Goal: Task Accomplishment & Management: Use online tool/utility

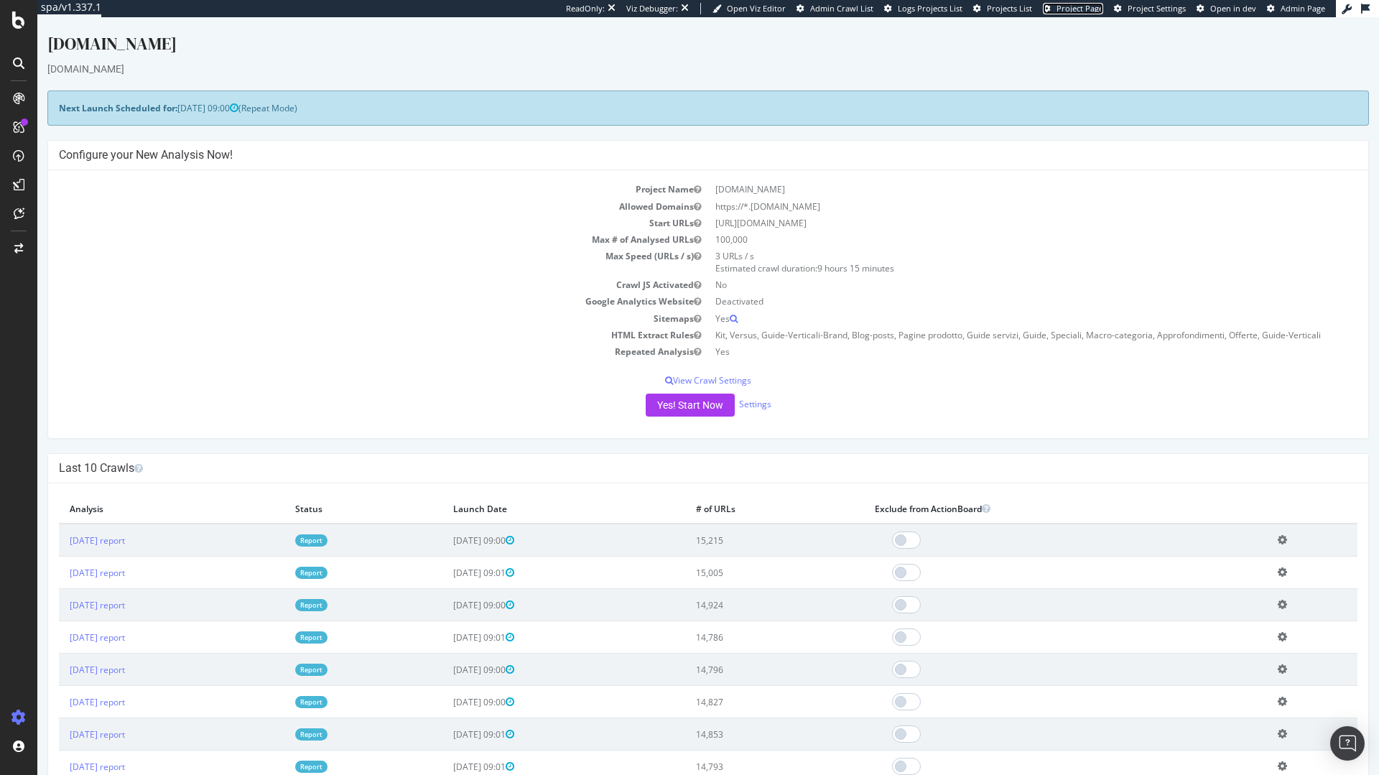
click at [1094, 13] on span "Project Page" at bounding box center [1080, 8] width 47 height 11
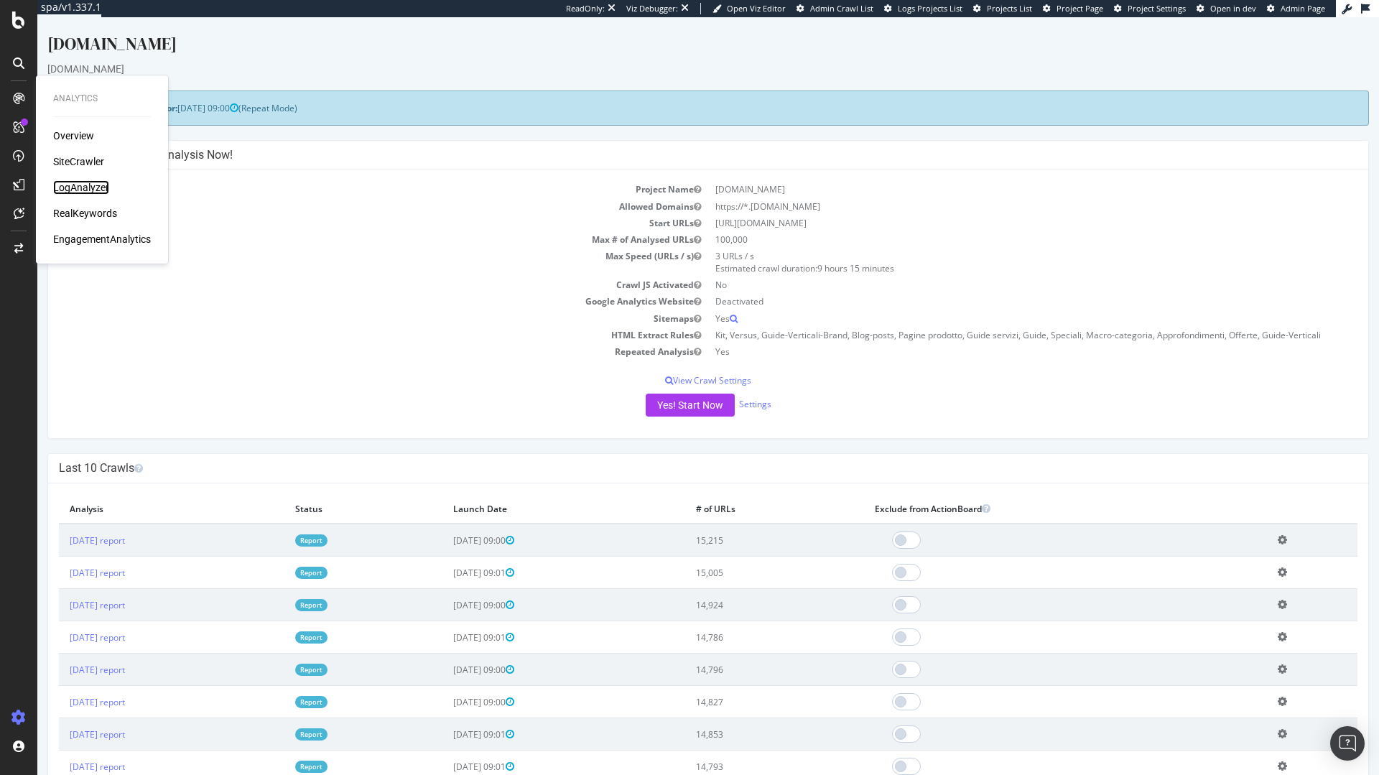
click at [99, 187] on div "LogAnalyzer" at bounding box center [81, 187] width 56 height 14
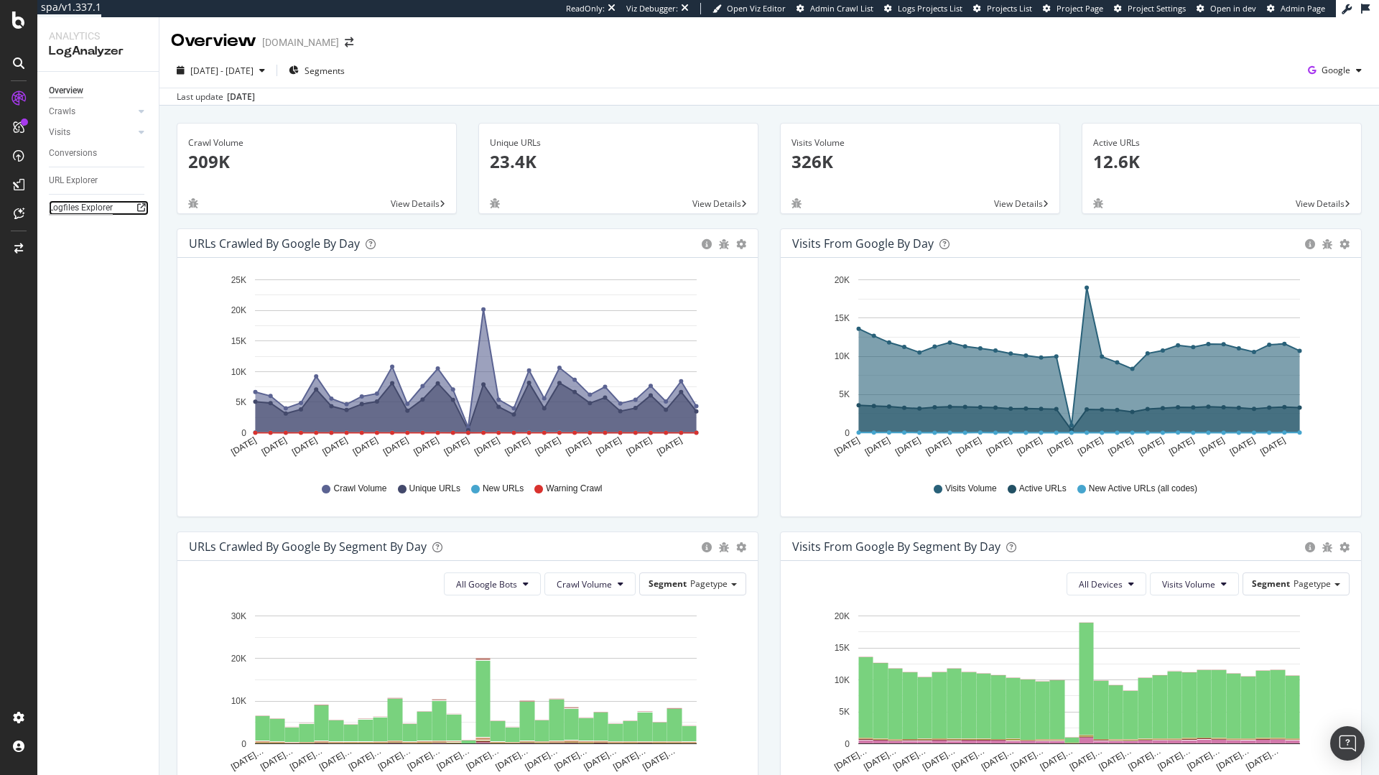
click at [95, 208] on div "Logfiles Explorer" at bounding box center [81, 207] width 64 height 15
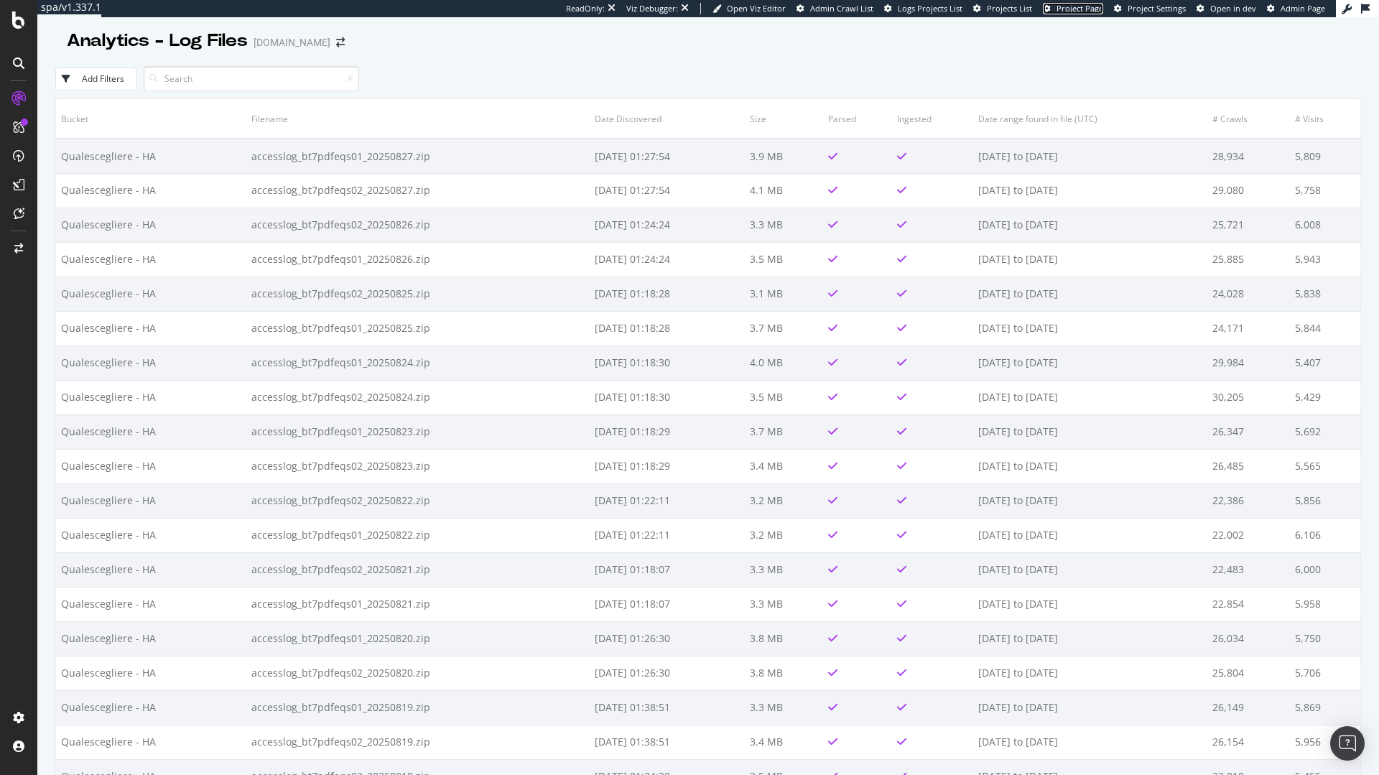
click at [1096, 8] on span "Project Page" at bounding box center [1080, 8] width 47 height 11
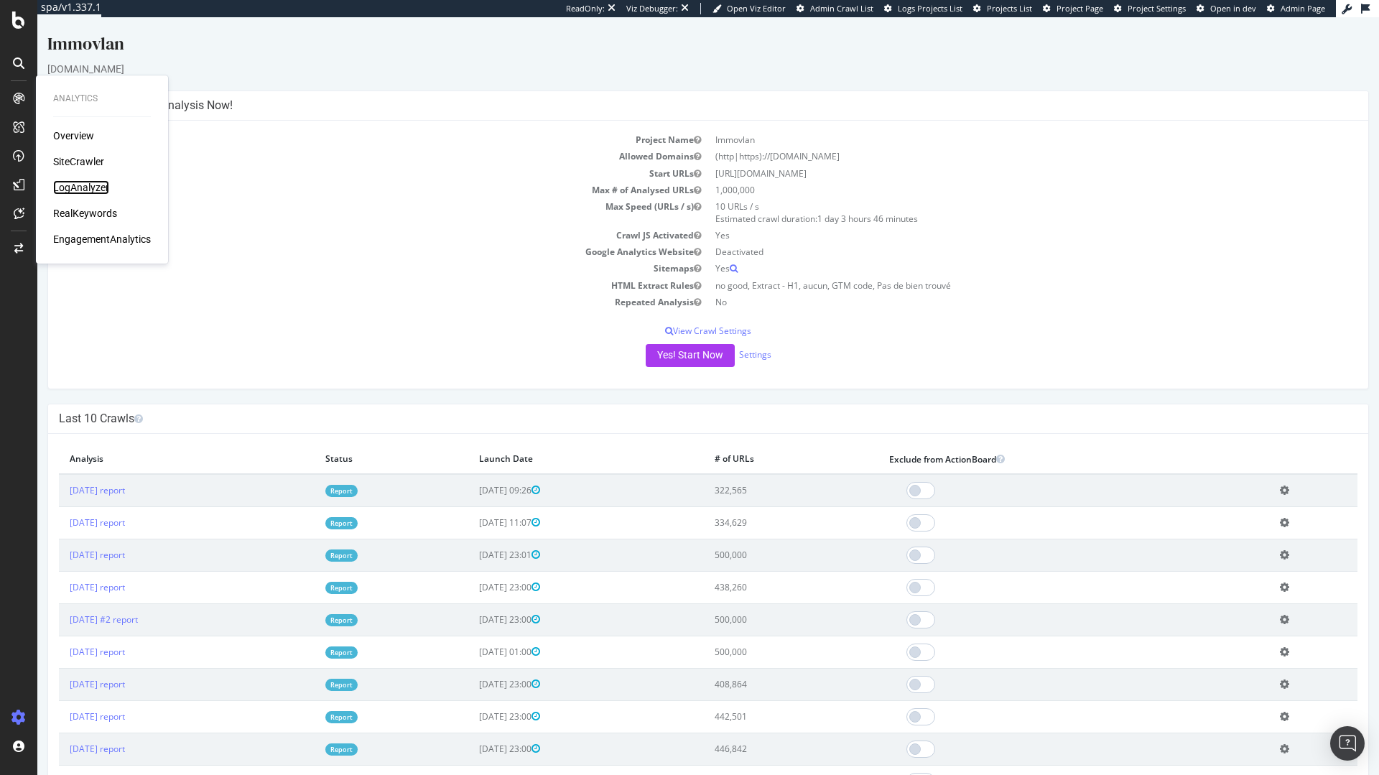
click at [80, 188] on div "LogAnalyzer" at bounding box center [81, 187] width 56 height 14
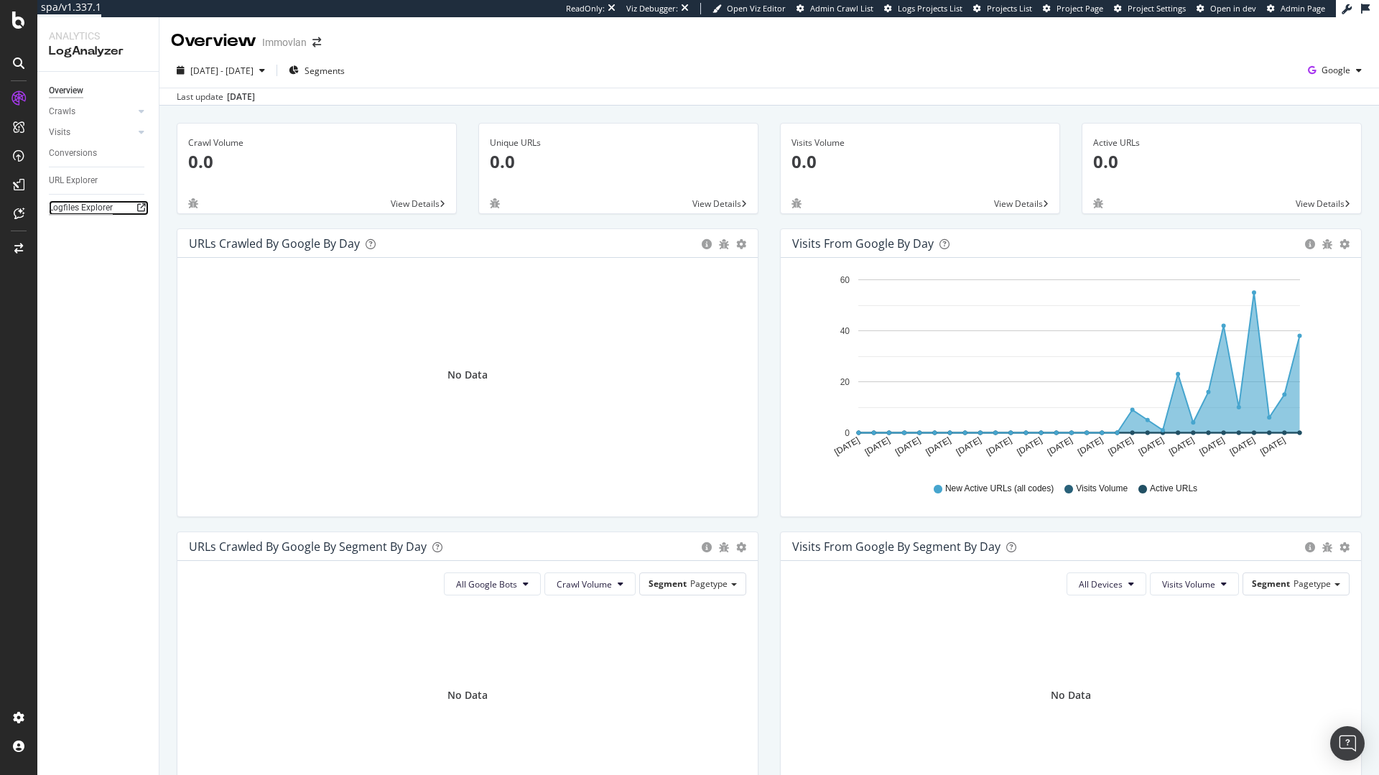
click at [93, 208] on div "Logfiles Explorer" at bounding box center [81, 207] width 64 height 15
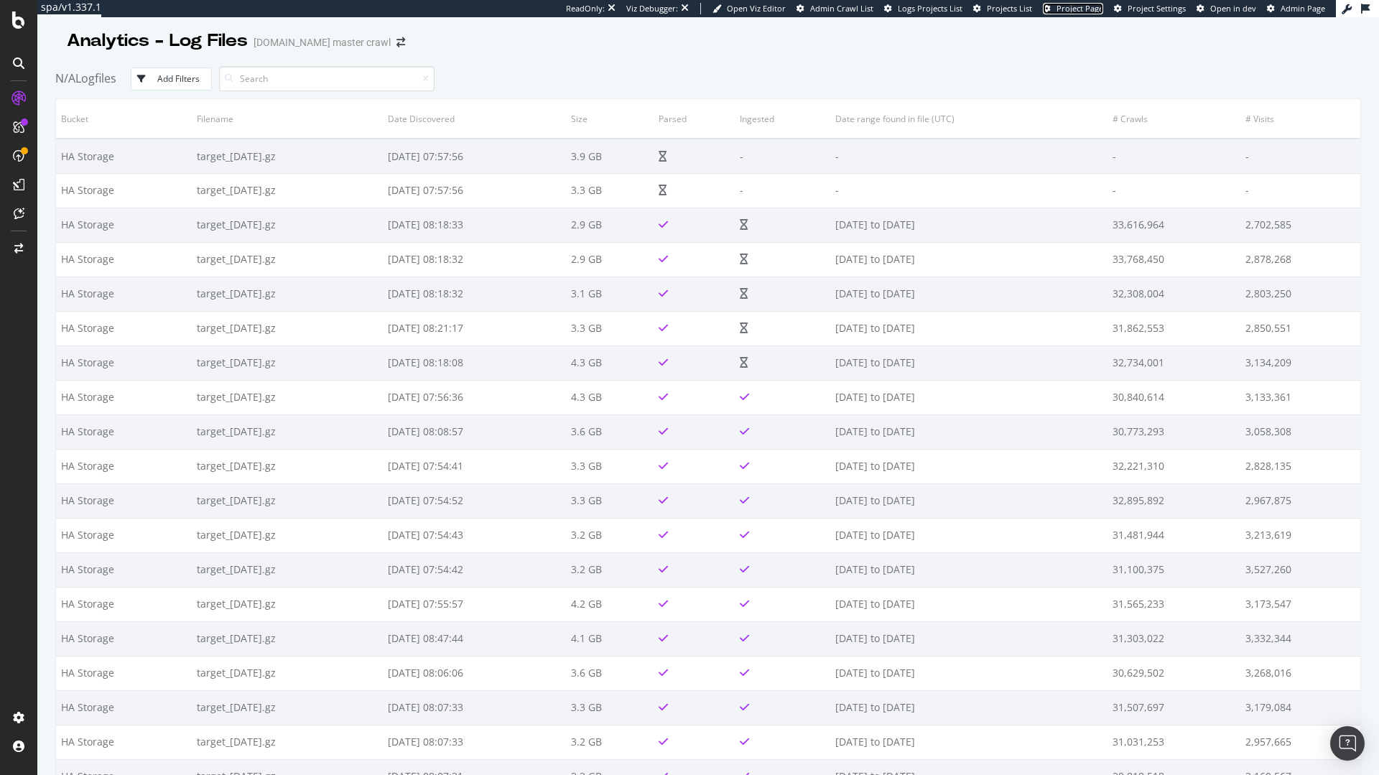
click at [1094, 10] on span "Project Page" at bounding box center [1080, 8] width 47 height 11
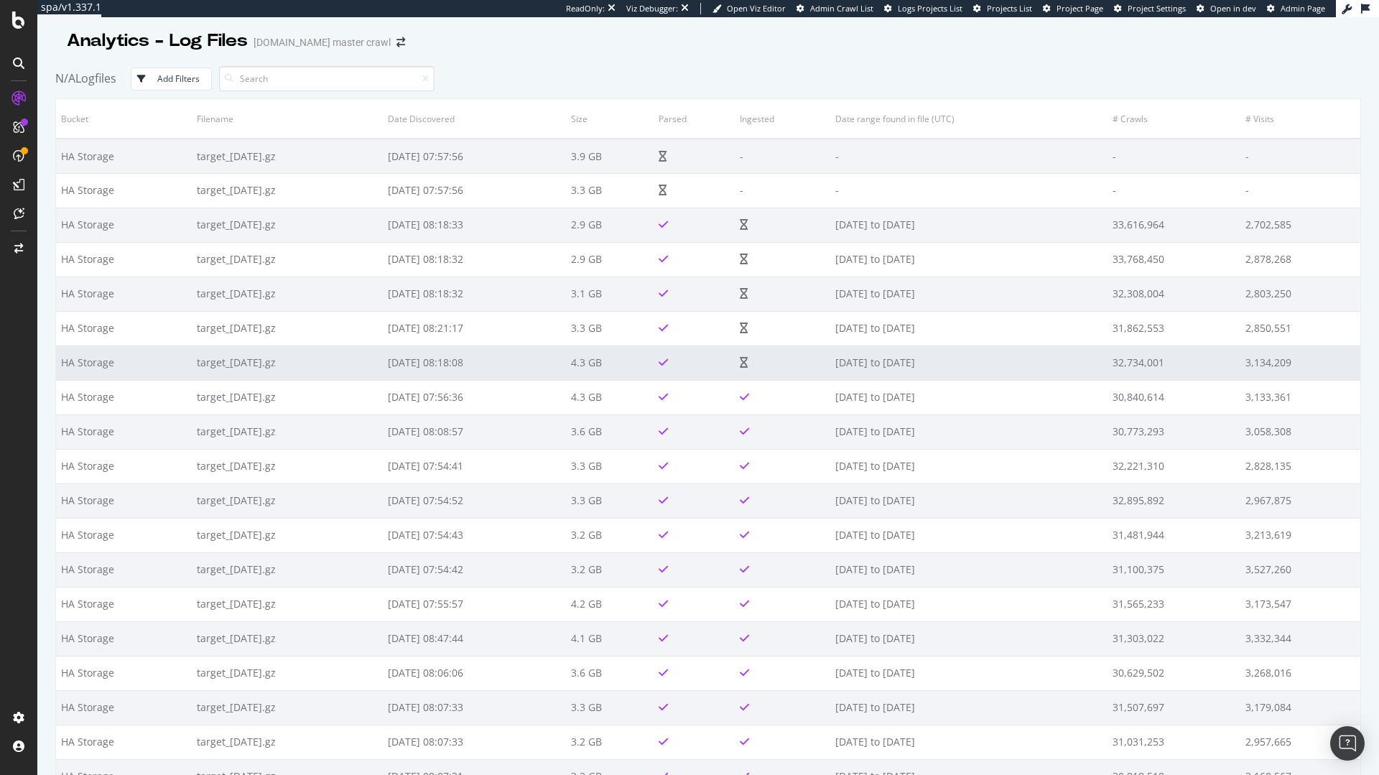
click at [375, 358] on td "target_[DATE].gz" at bounding box center [287, 363] width 191 height 34
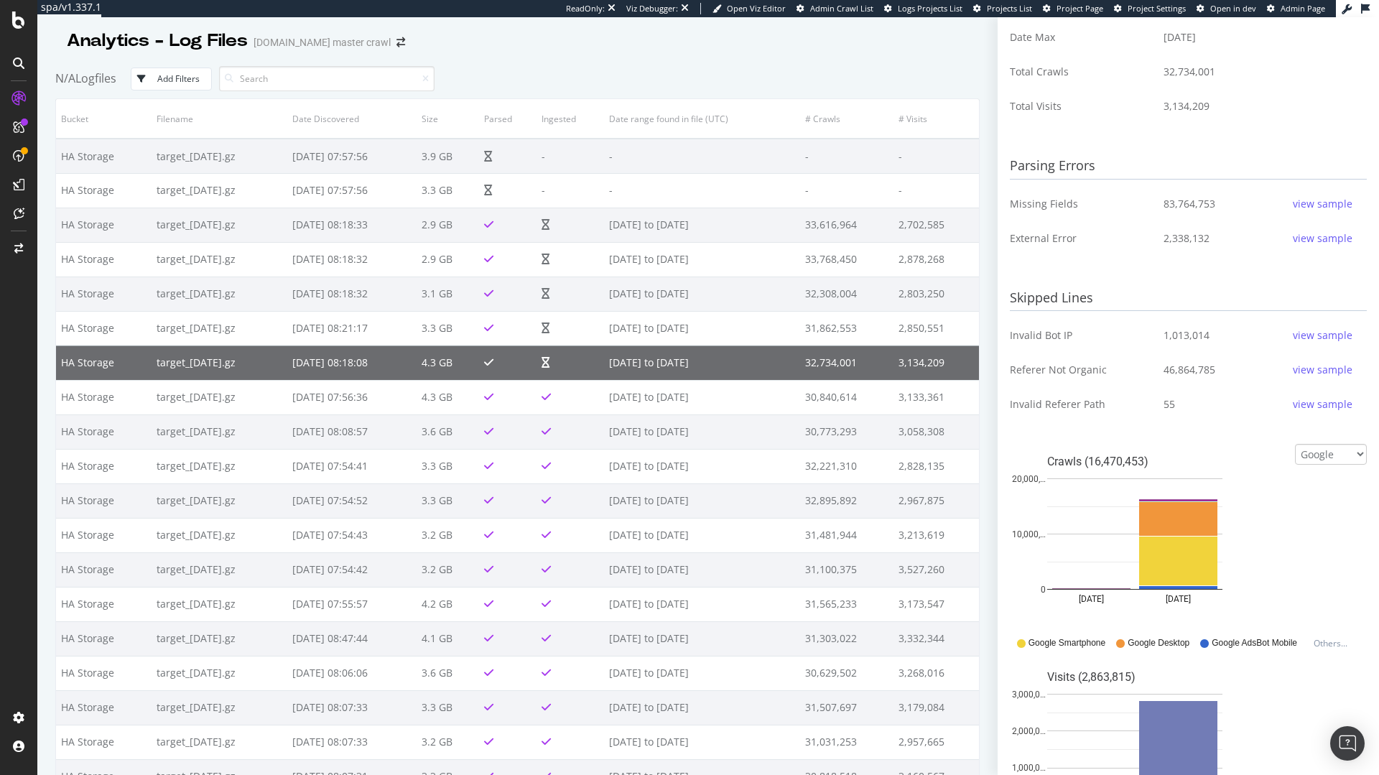
scroll to position [267, 0]
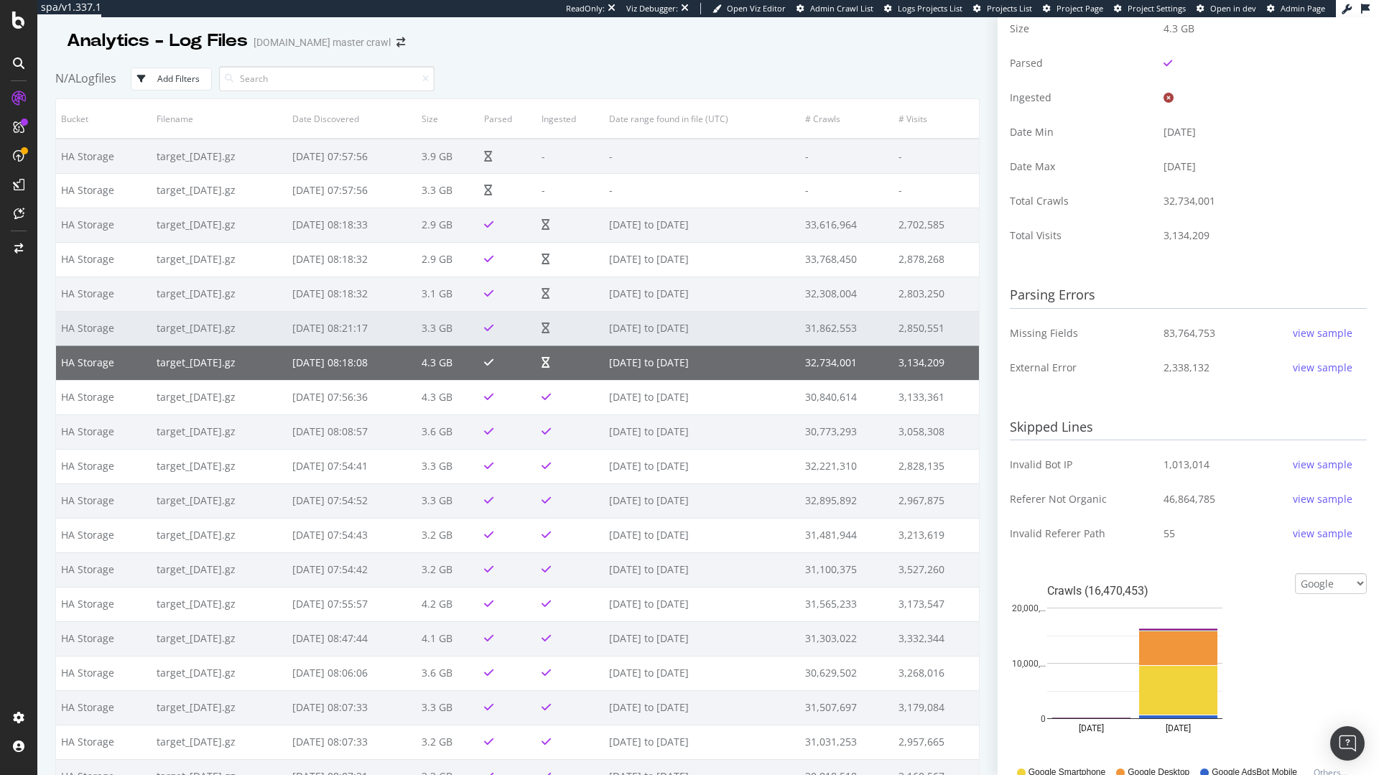
click at [687, 332] on td "[DATE] to [DATE]" at bounding box center [702, 328] width 196 height 34
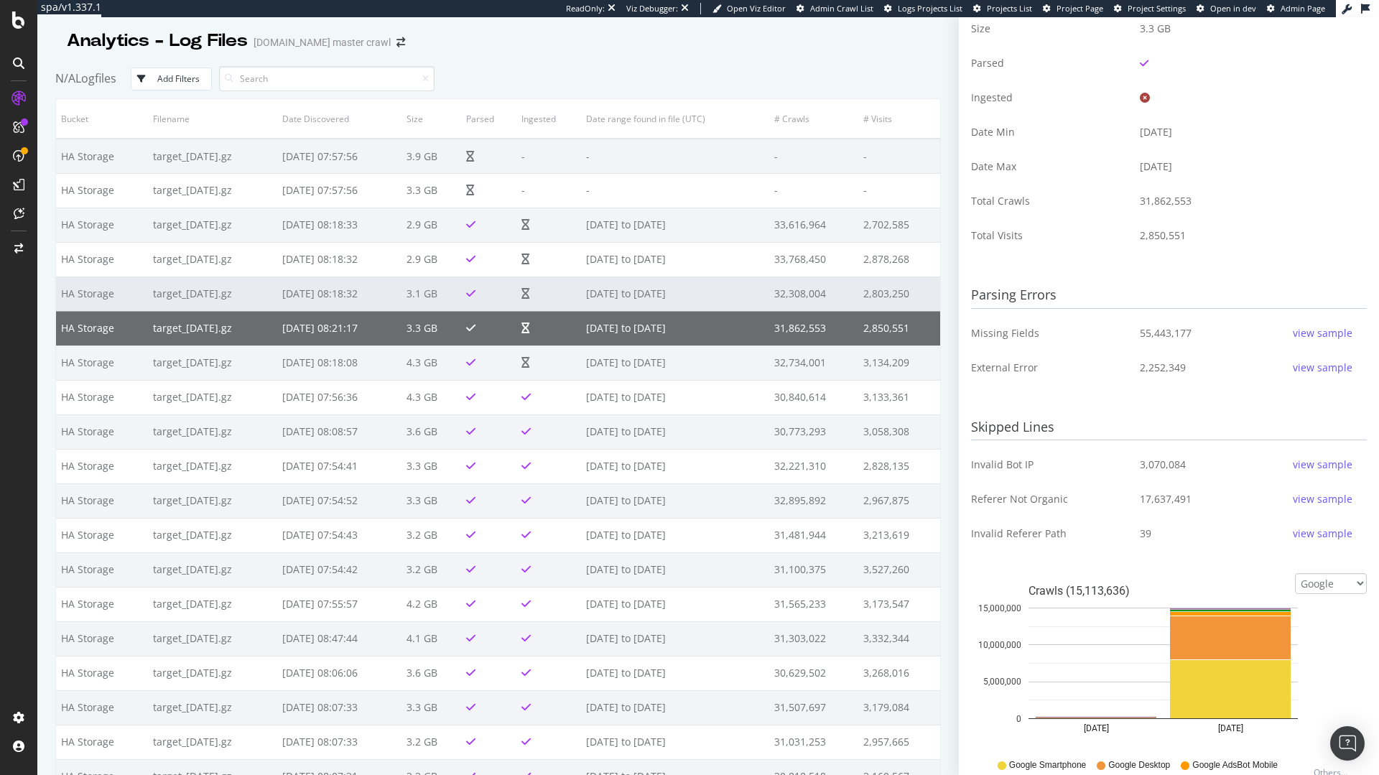
click at [683, 297] on td "[DATE] to [DATE]" at bounding box center [675, 294] width 188 height 34
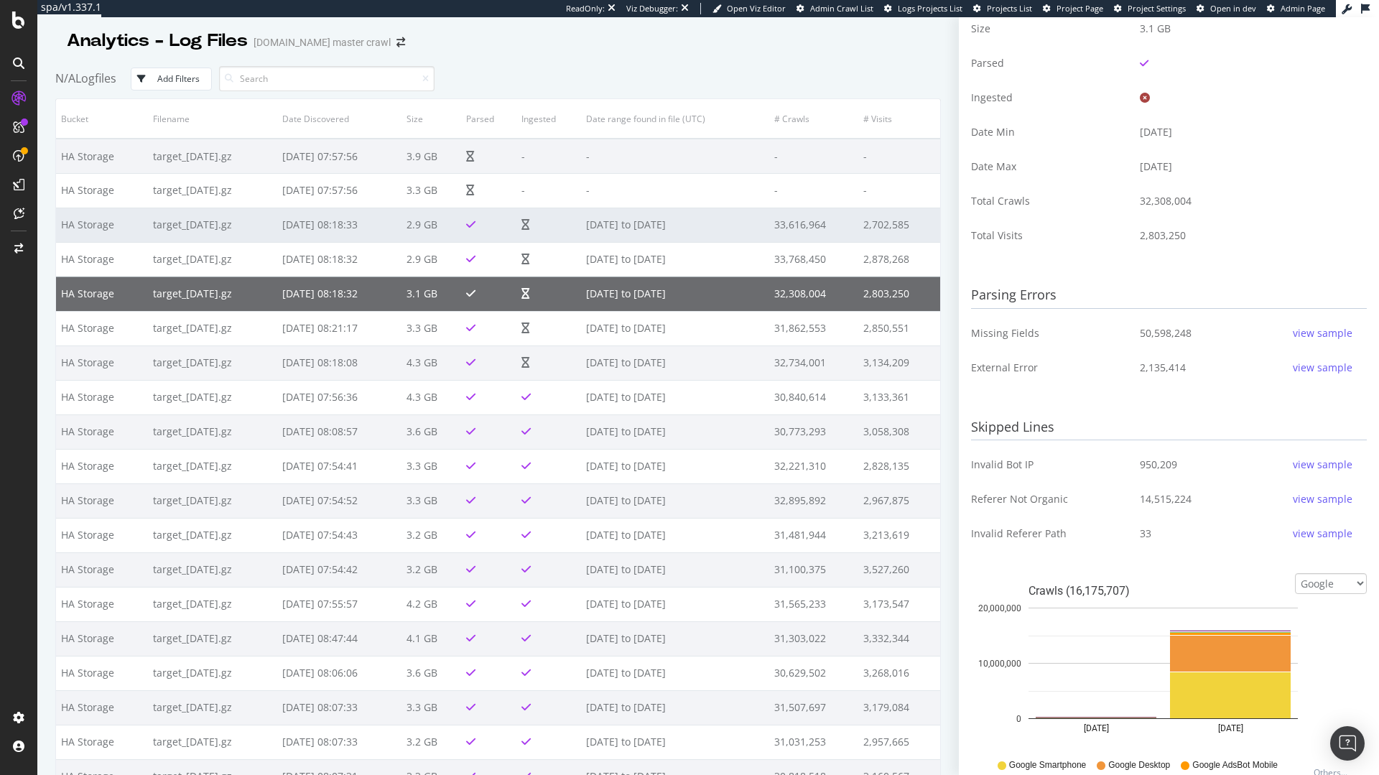
click at [659, 239] on td "[DATE] to [DATE]" at bounding box center [675, 225] width 188 height 34
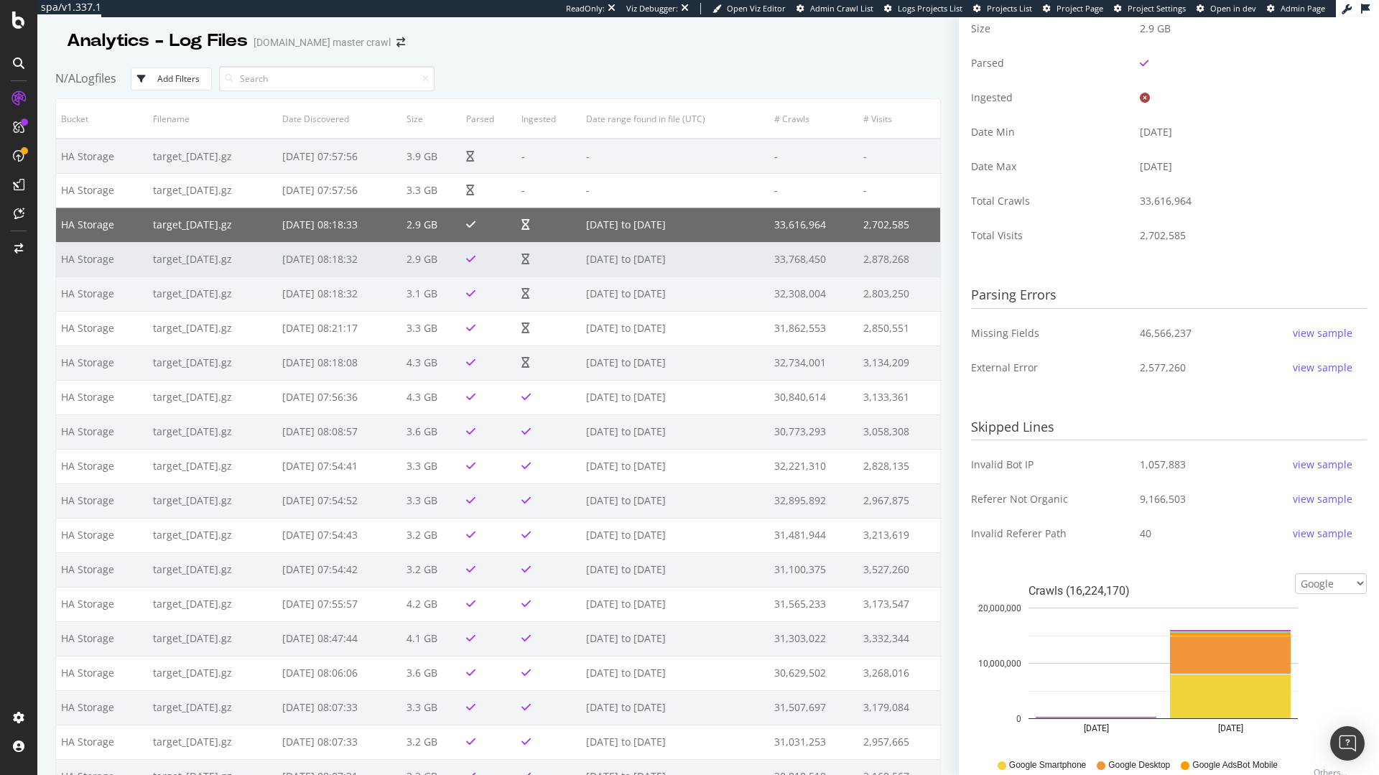
click at [666, 272] on td "[DATE] to [DATE]" at bounding box center [675, 259] width 188 height 34
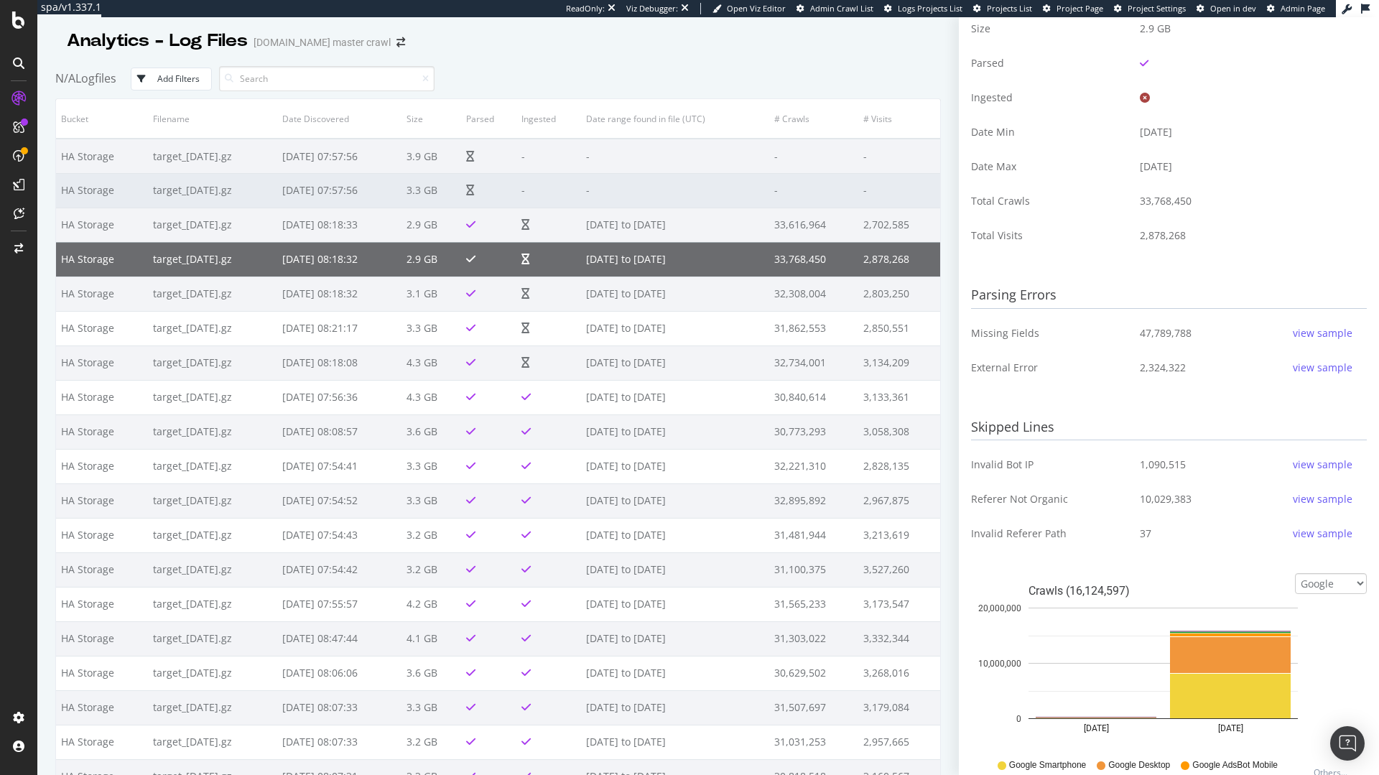
click at [454, 205] on td "3.3 GB" at bounding box center [432, 190] width 60 height 34
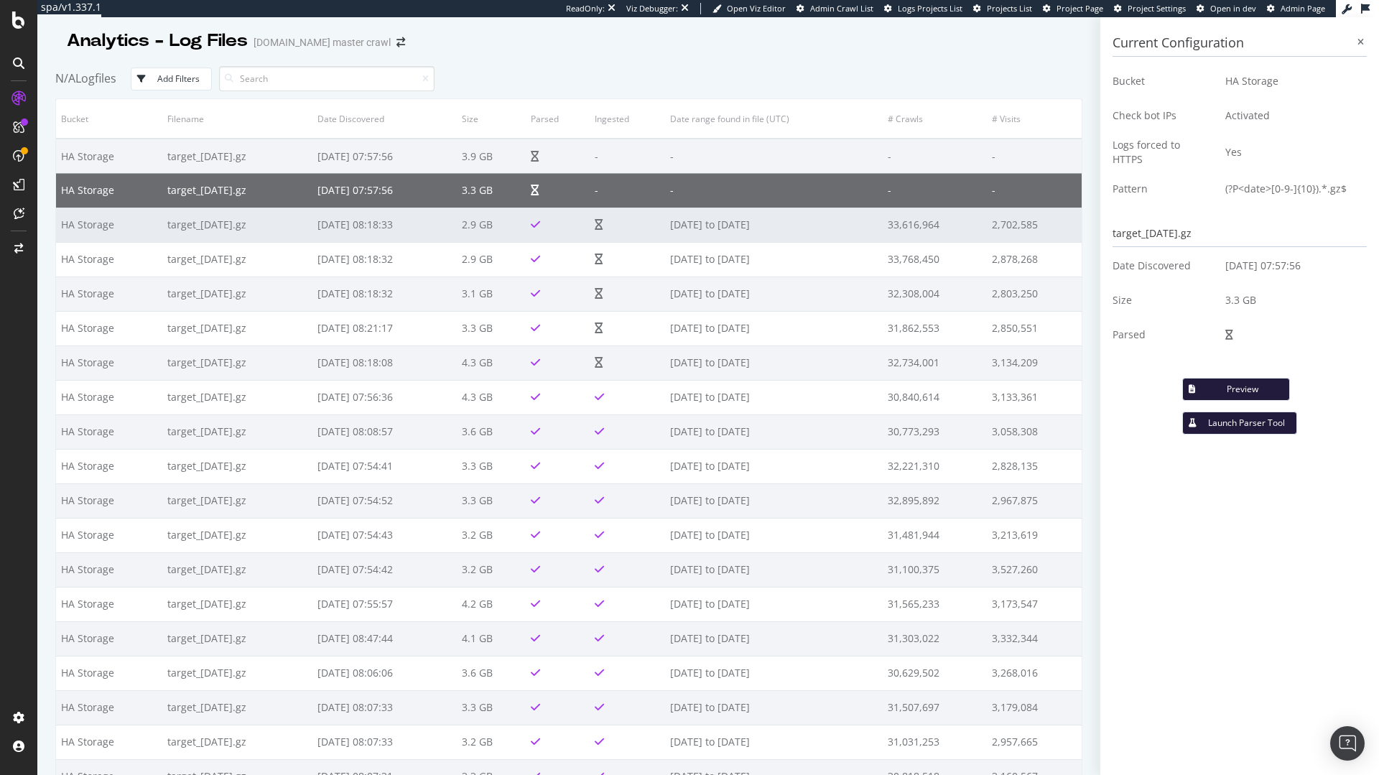
scroll to position [0, 0]
click at [425, 218] on td "[DATE] 08:18:33" at bounding box center [384, 225] width 144 height 34
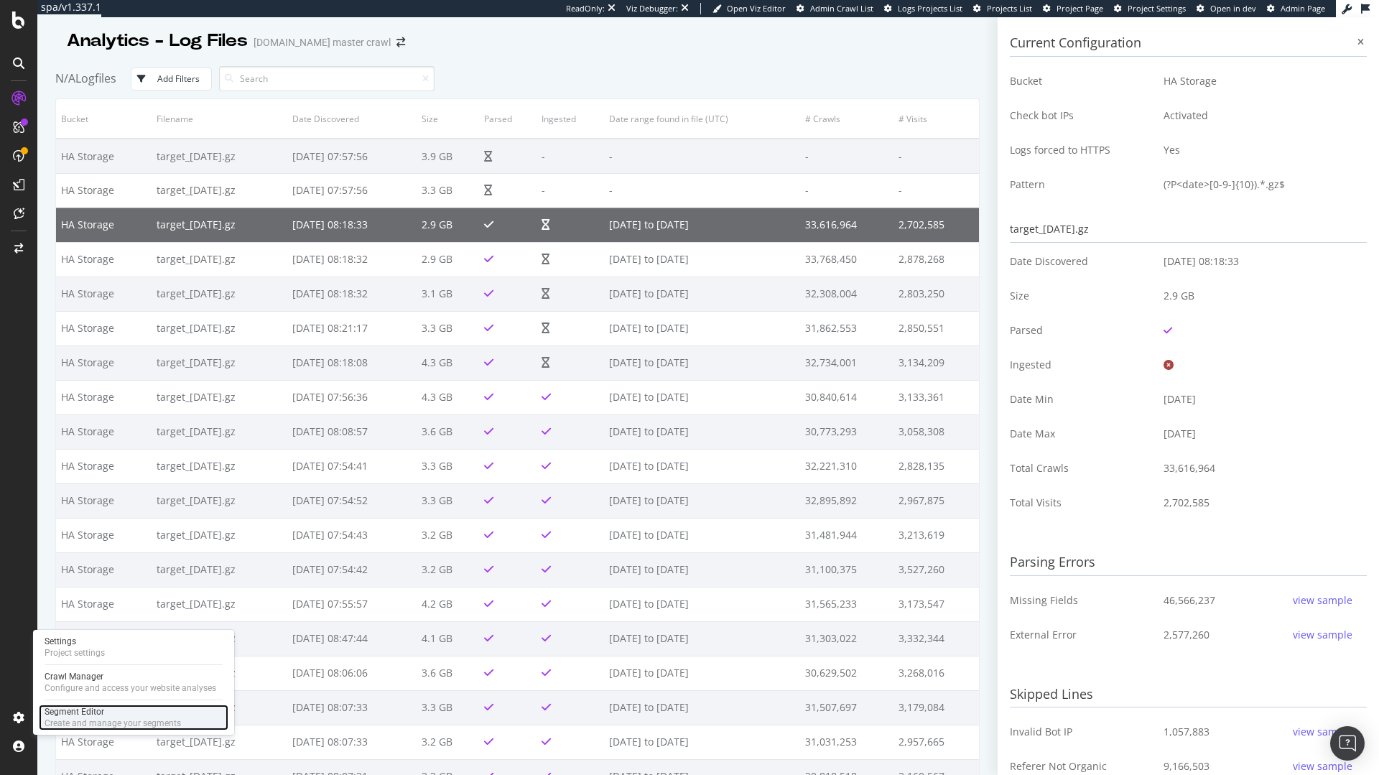
click at [96, 719] on div "Create and manage your segments" at bounding box center [113, 723] width 136 height 11
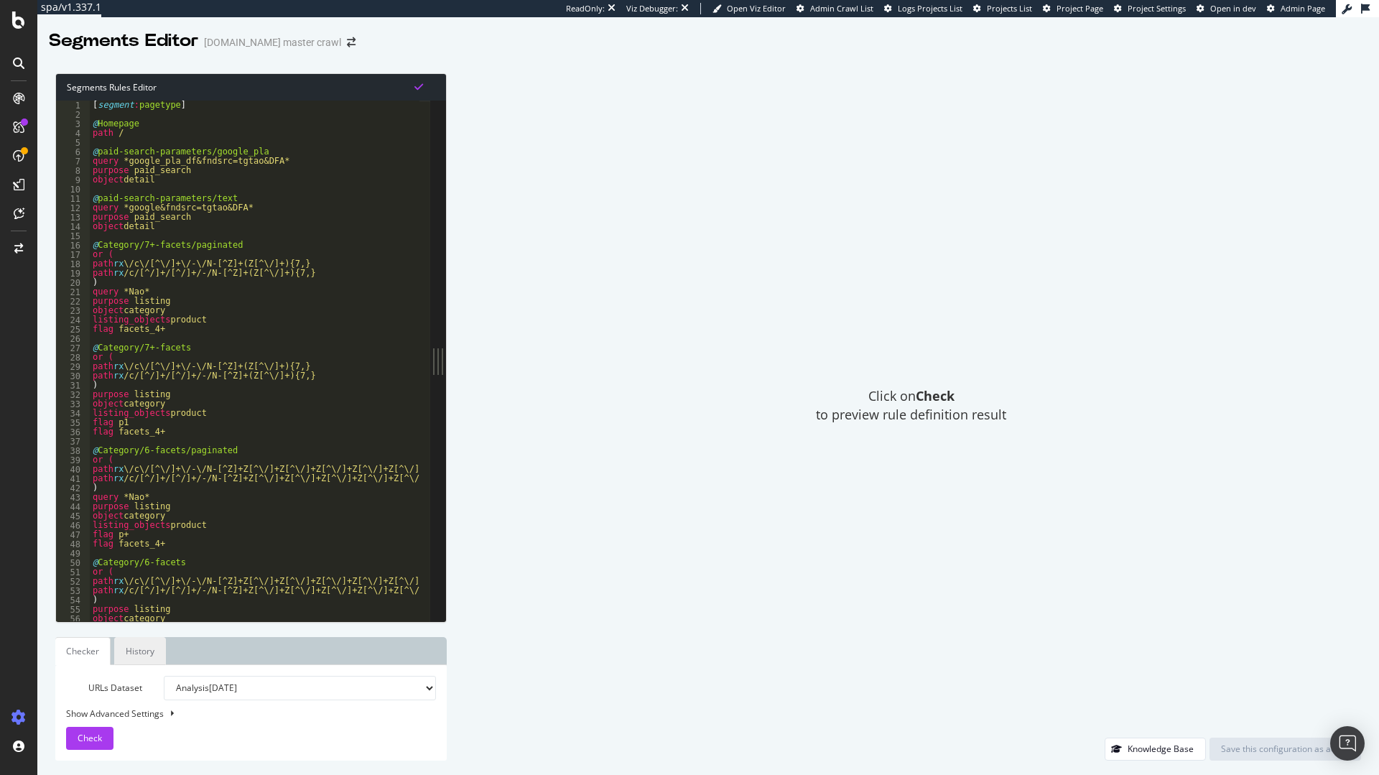
click at [123, 654] on link "History" at bounding box center [140, 651] width 52 height 28
